Goal: Navigation & Orientation: Find specific page/section

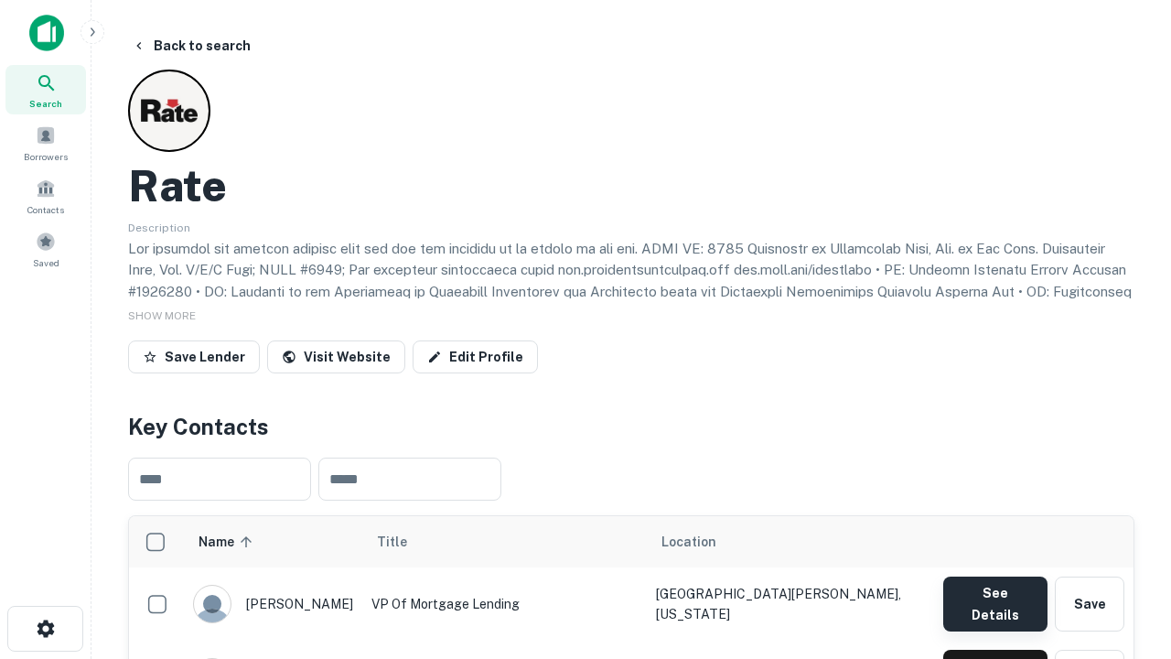
click at [995, 595] on button "See Details" at bounding box center [996, 604] width 104 height 55
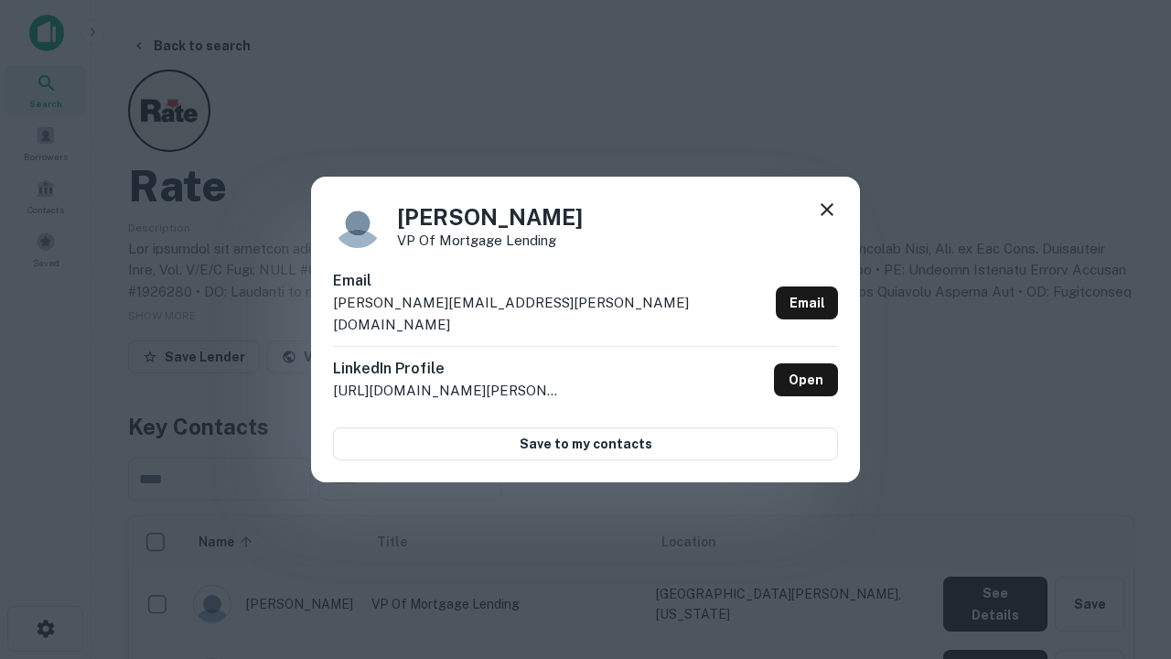
click at [827, 221] on icon at bounding box center [827, 210] width 22 height 22
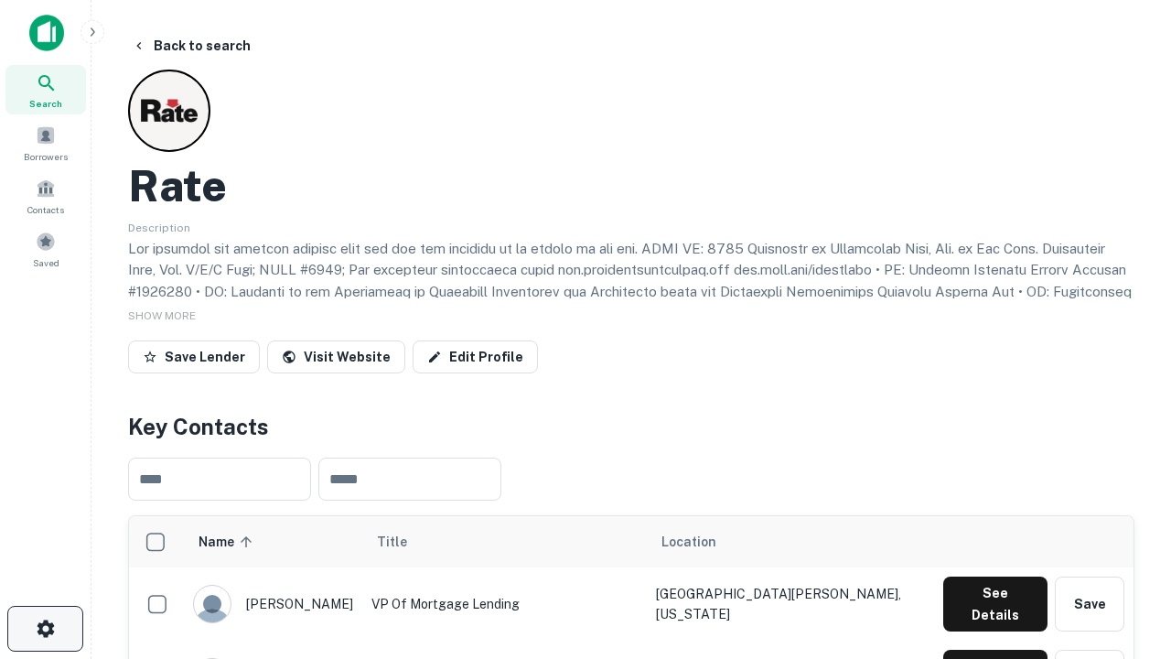
click at [45, 629] on icon "button" at bounding box center [46, 629] width 22 height 22
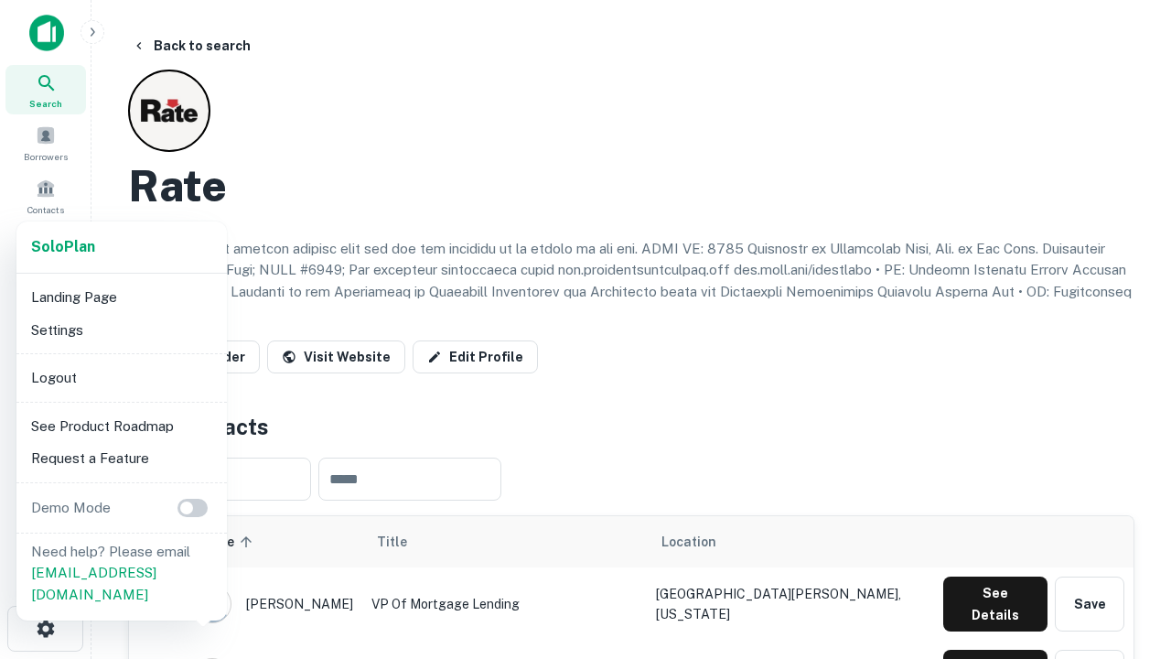
click at [121, 377] on li "Logout" at bounding box center [122, 377] width 196 height 33
